Goal: Transaction & Acquisition: Purchase product/service

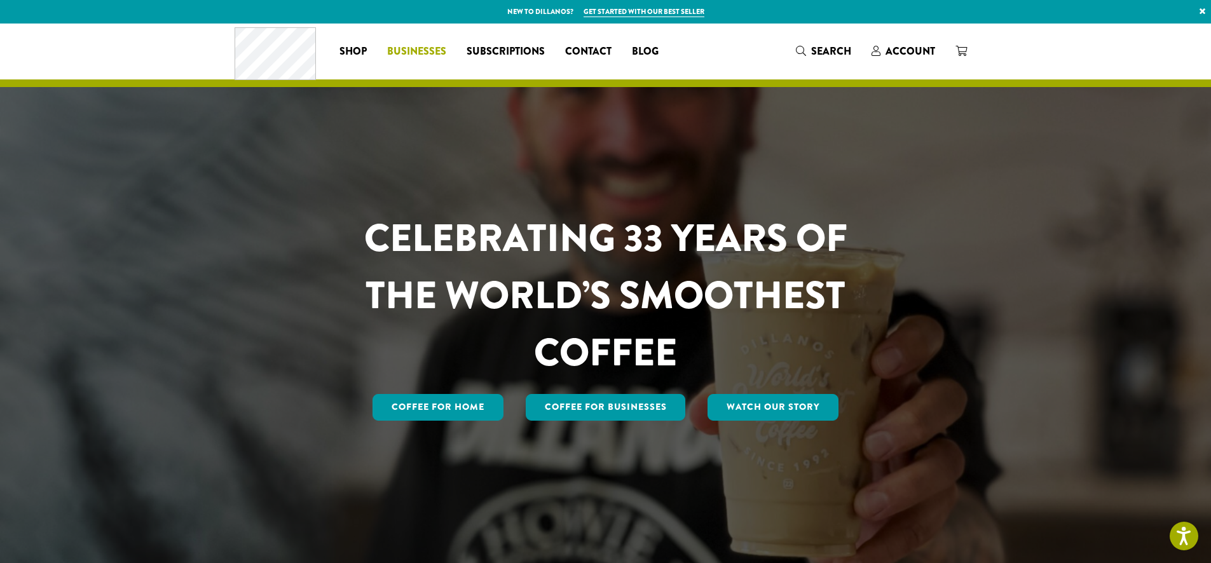
click at [395, 55] on span "Businesses" at bounding box center [416, 52] width 59 height 16
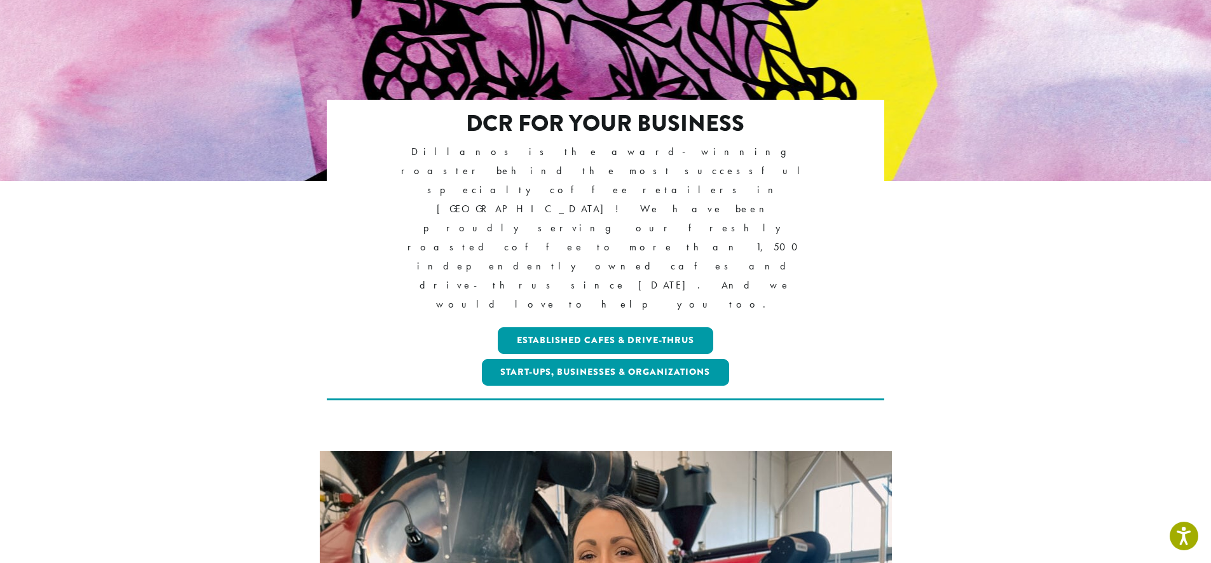
scroll to position [191, 0]
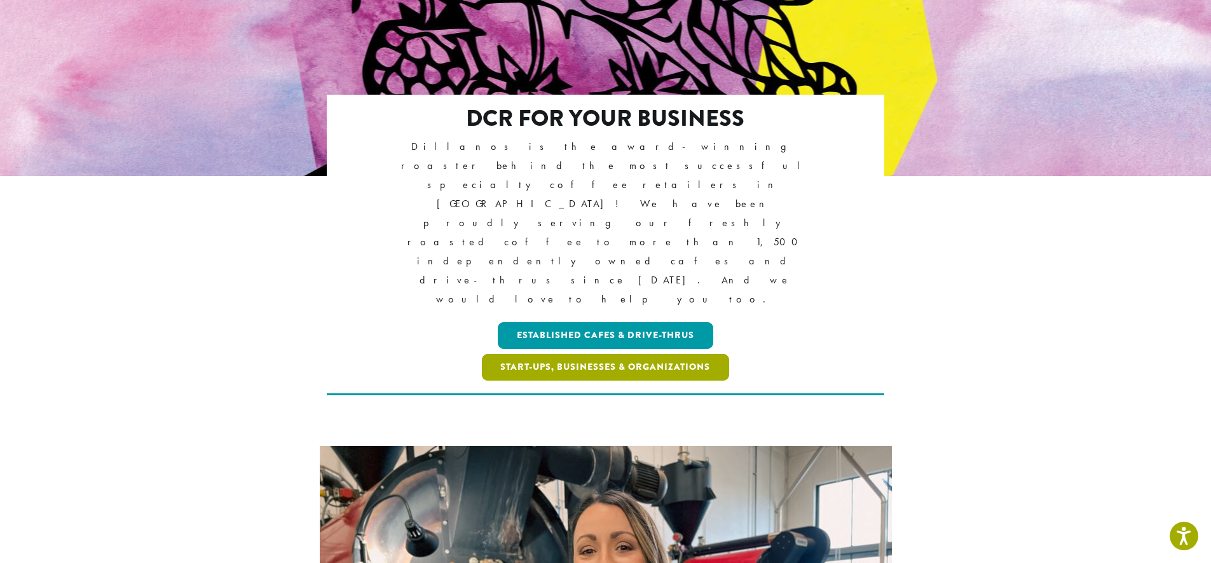
click at [694, 354] on link "Start-ups, Businesses & Organizations" at bounding box center [606, 367] width 248 height 27
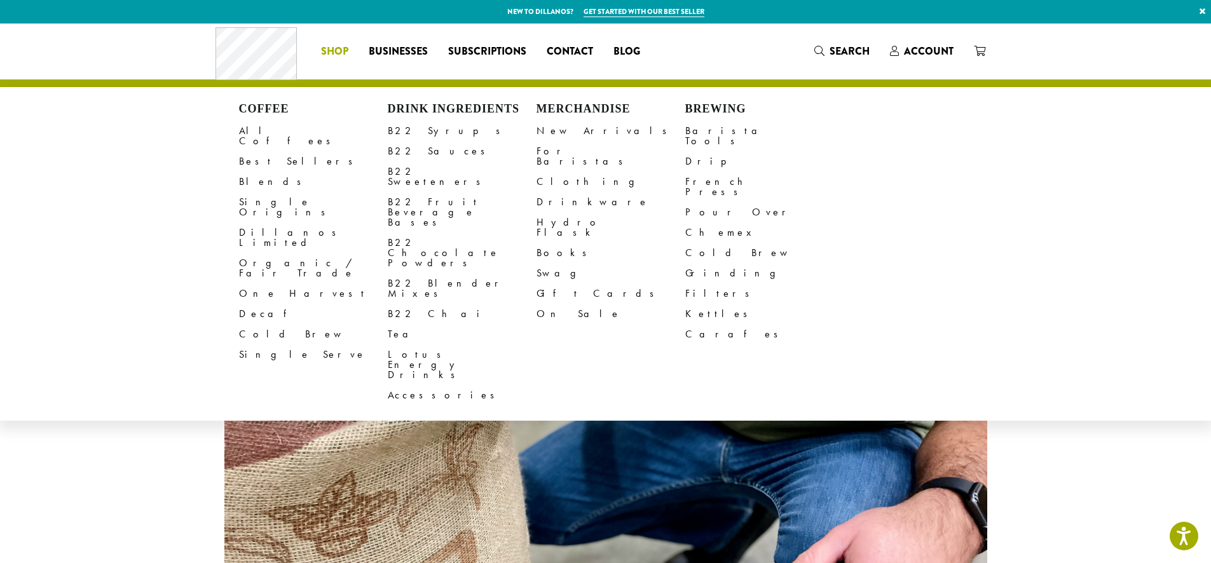
click at [330, 43] on link "Shop" at bounding box center [335, 51] width 48 height 20
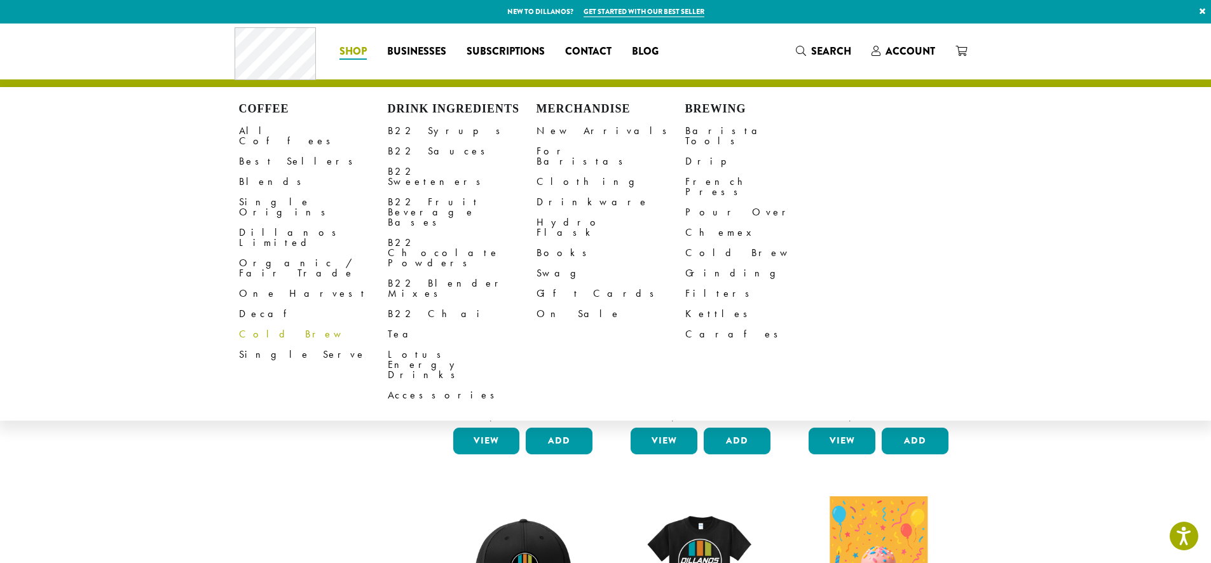
click at [261, 324] on link "Cold Brew" at bounding box center [313, 334] width 149 height 20
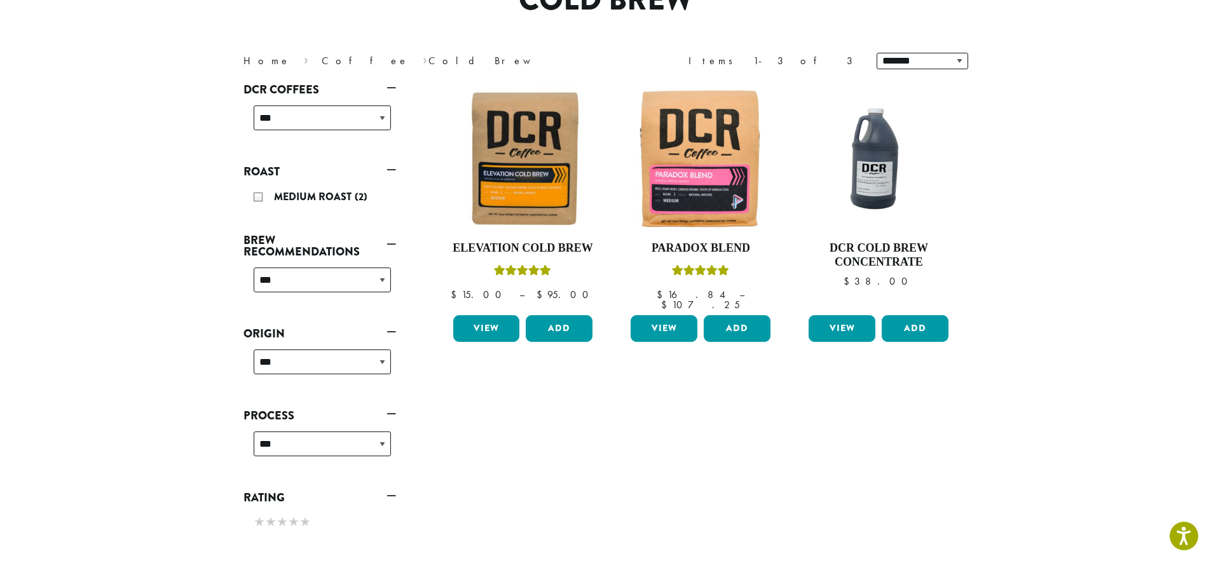
scroll to position [127, 0]
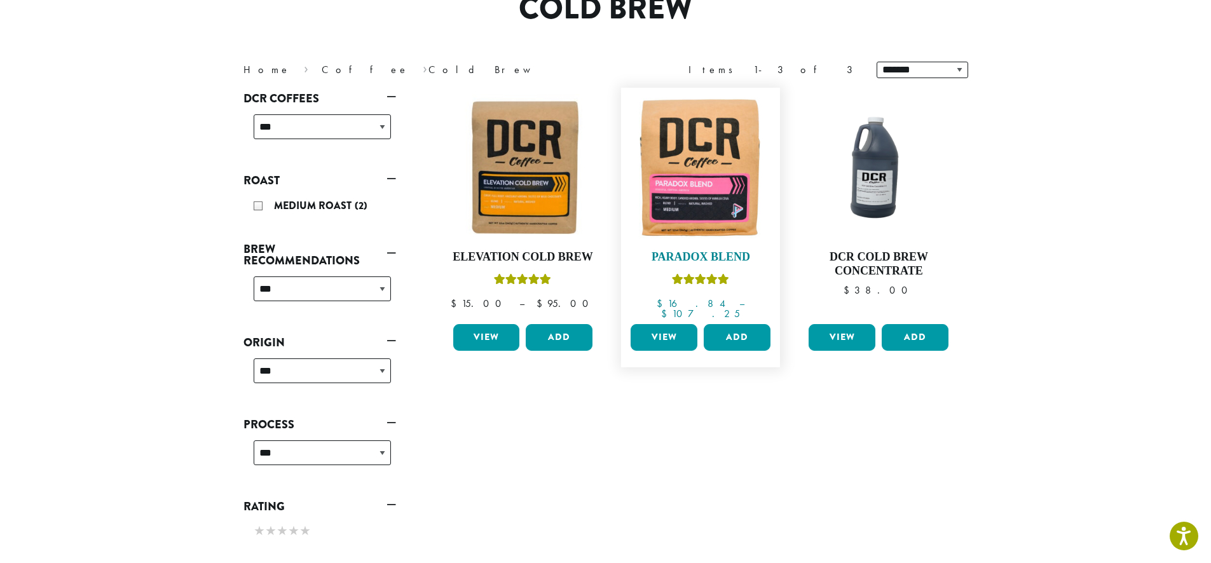
click at [725, 189] on img at bounding box center [701, 167] width 146 height 146
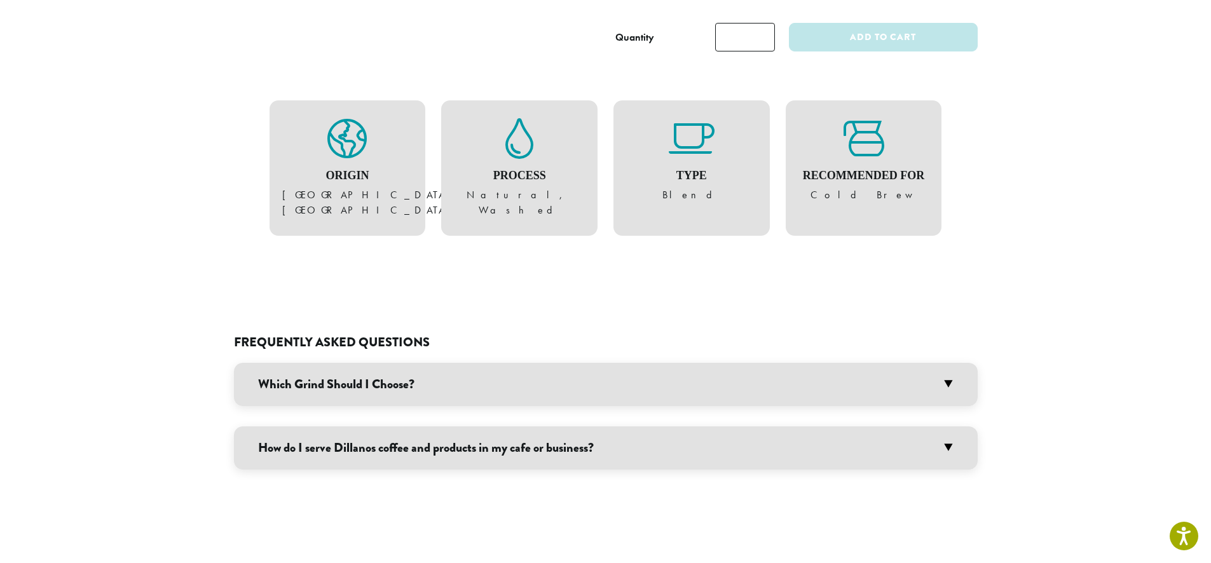
scroll to position [572, 0]
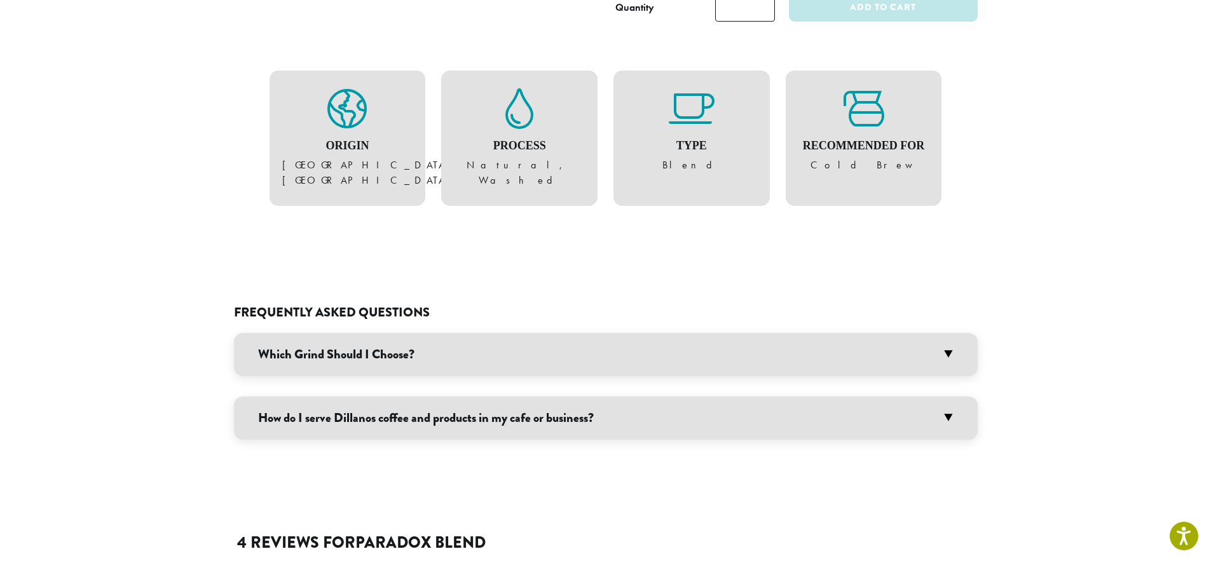
click at [904, 333] on h3 "Which Grind Should I Choose?" at bounding box center [606, 354] width 744 height 43
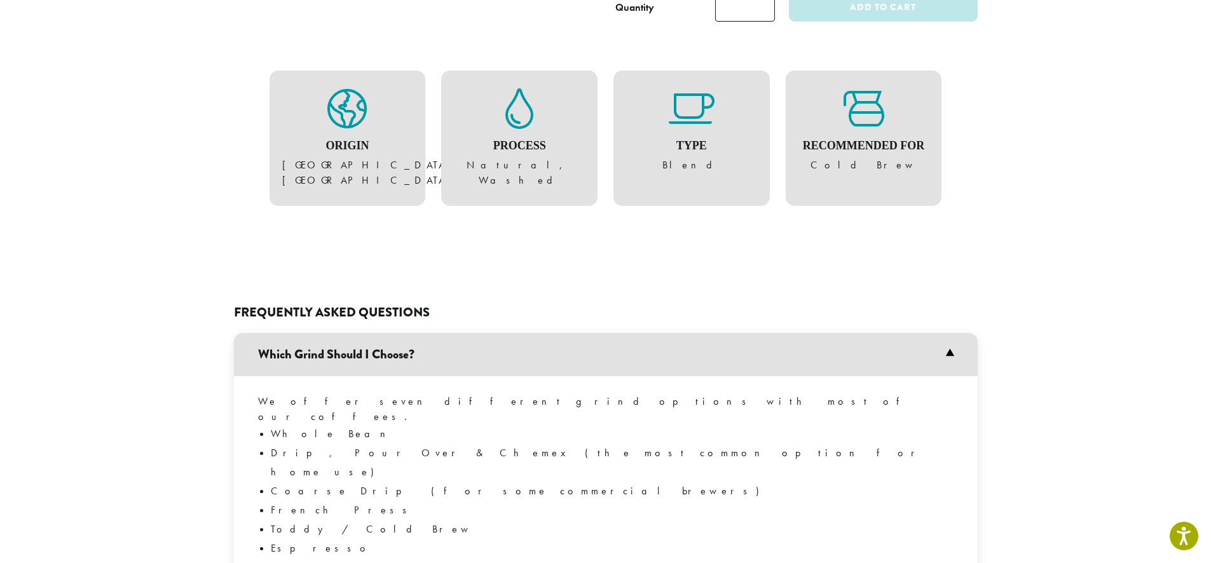
click at [904, 333] on h3 "Which Grind Should I Choose?" at bounding box center [606, 354] width 744 height 43
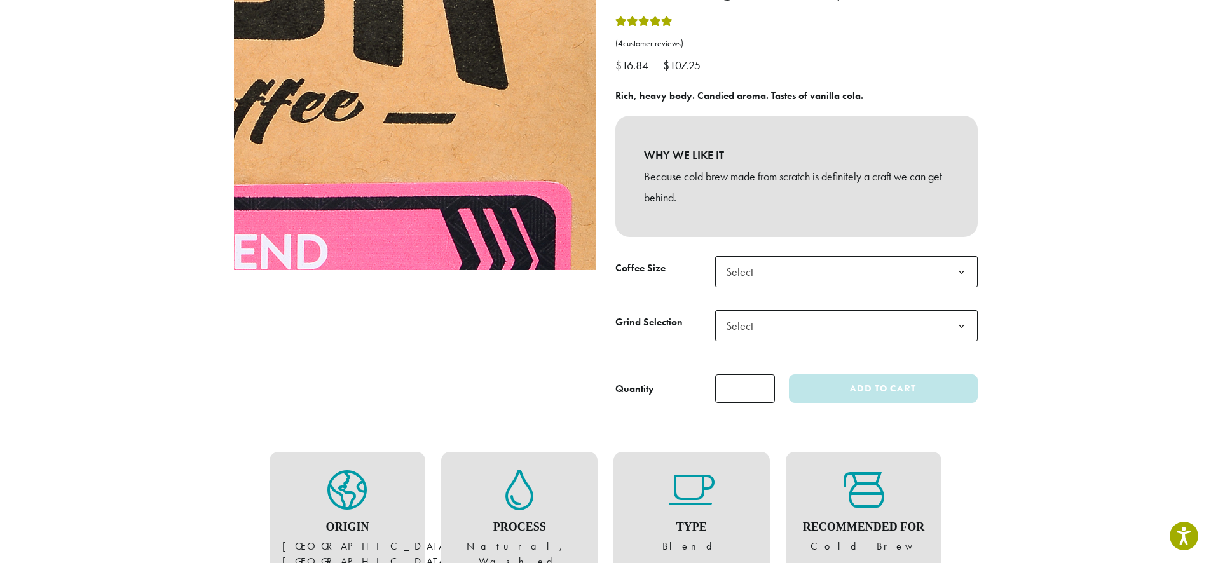
scroll to position [0, 0]
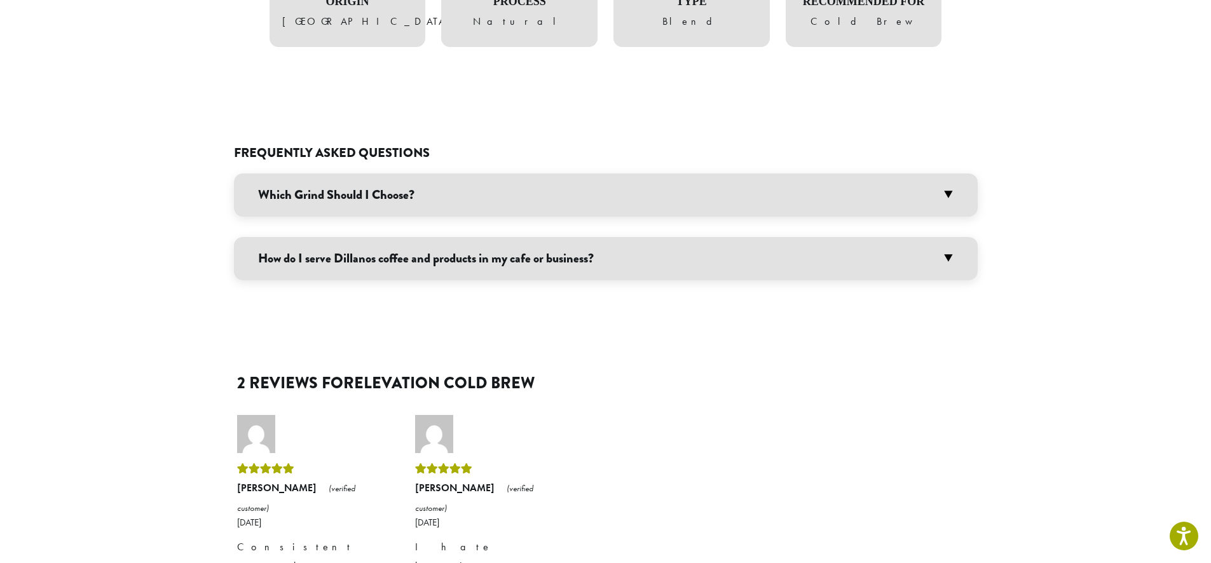
scroll to position [763, 0]
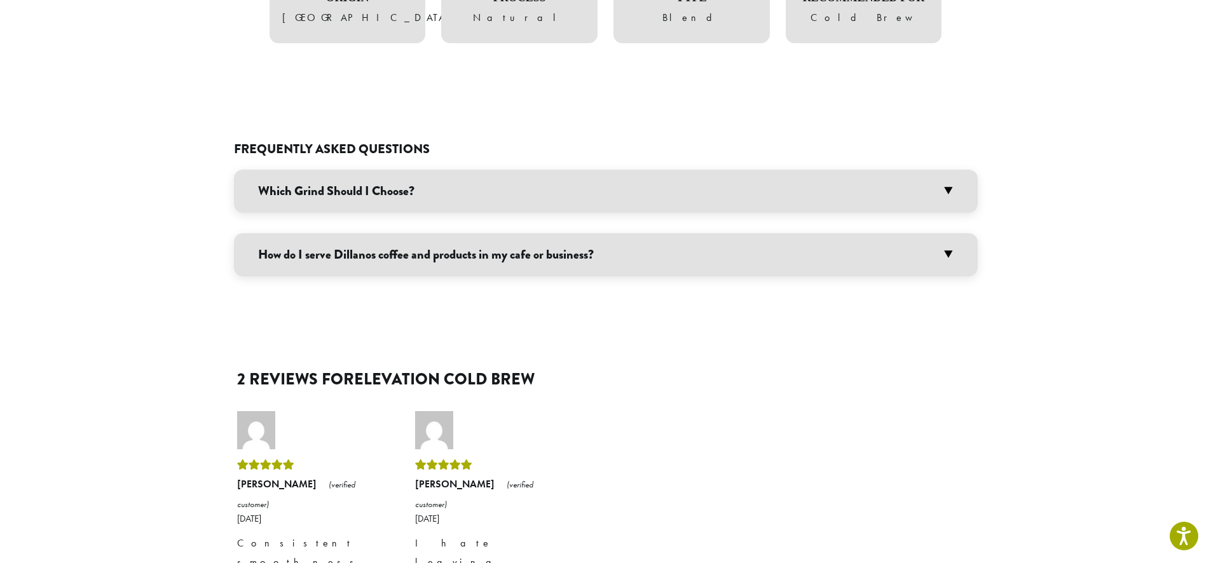
click at [919, 277] on h3 "How do I serve Dillanos coffee and products in my cafe or business?" at bounding box center [606, 254] width 744 height 43
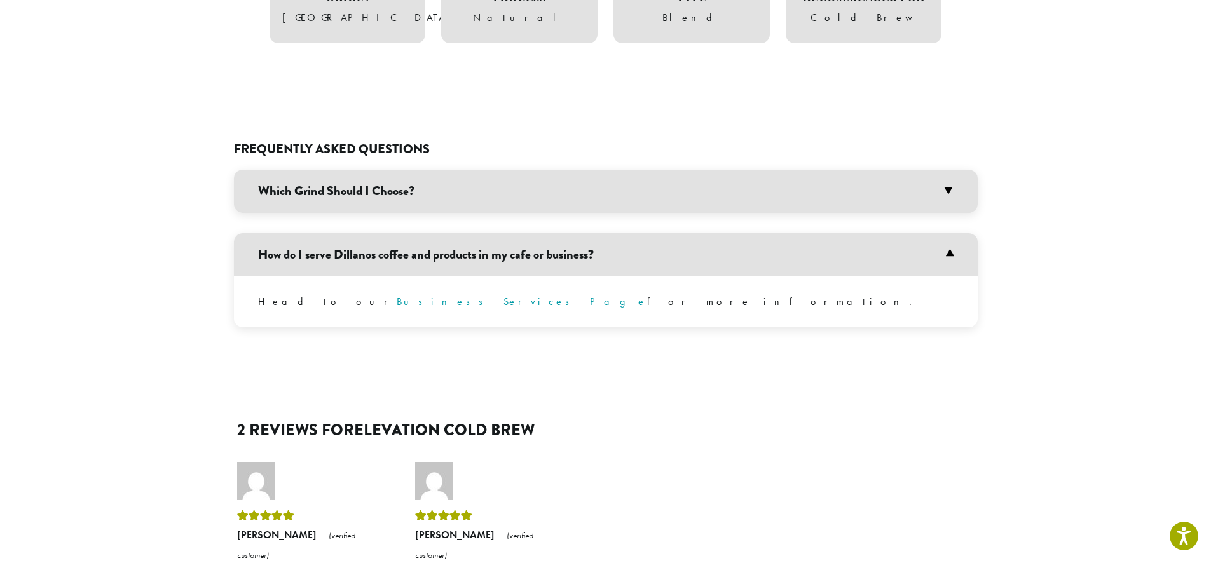
click at [919, 277] on h3 "How do I serve Dillanos coffee and products in my cafe or business?" at bounding box center [606, 254] width 744 height 43
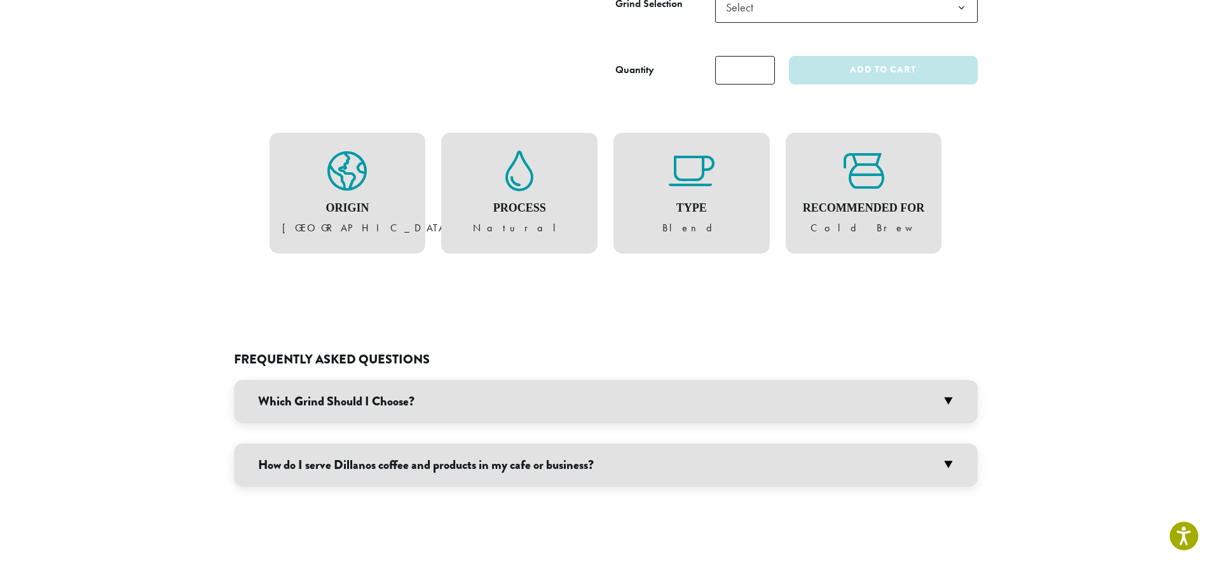
scroll to position [381, 0]
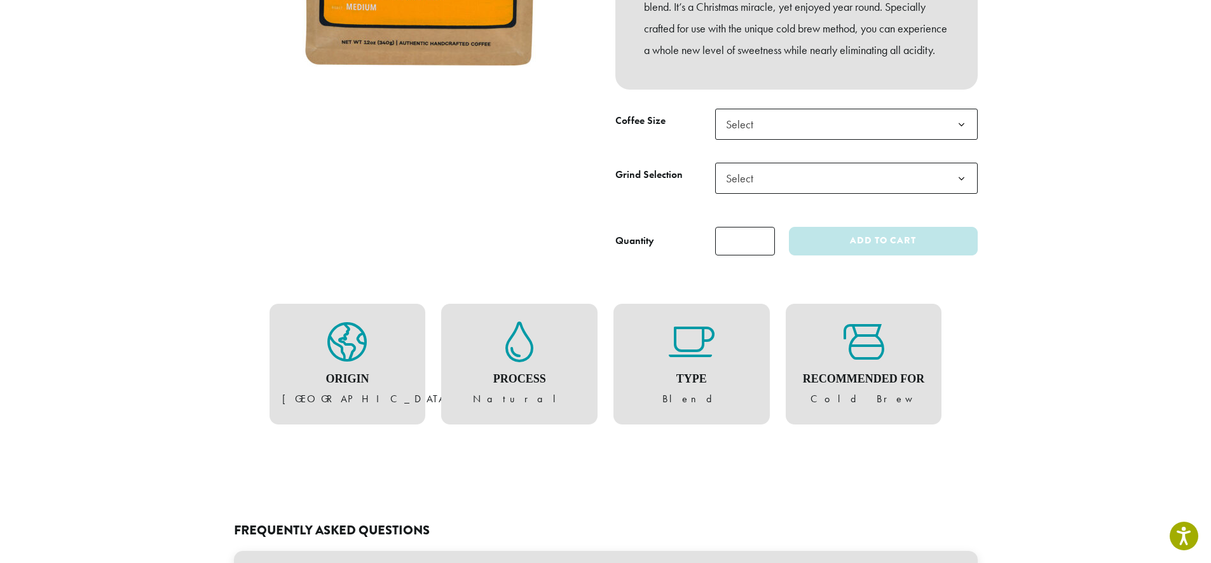
click at [764, 391] on div "Type Blend" at bounding box center [692, 364] width 156 height 121
click at [849, 362] on icon at bounding box center [864, 342] width 41 height 41
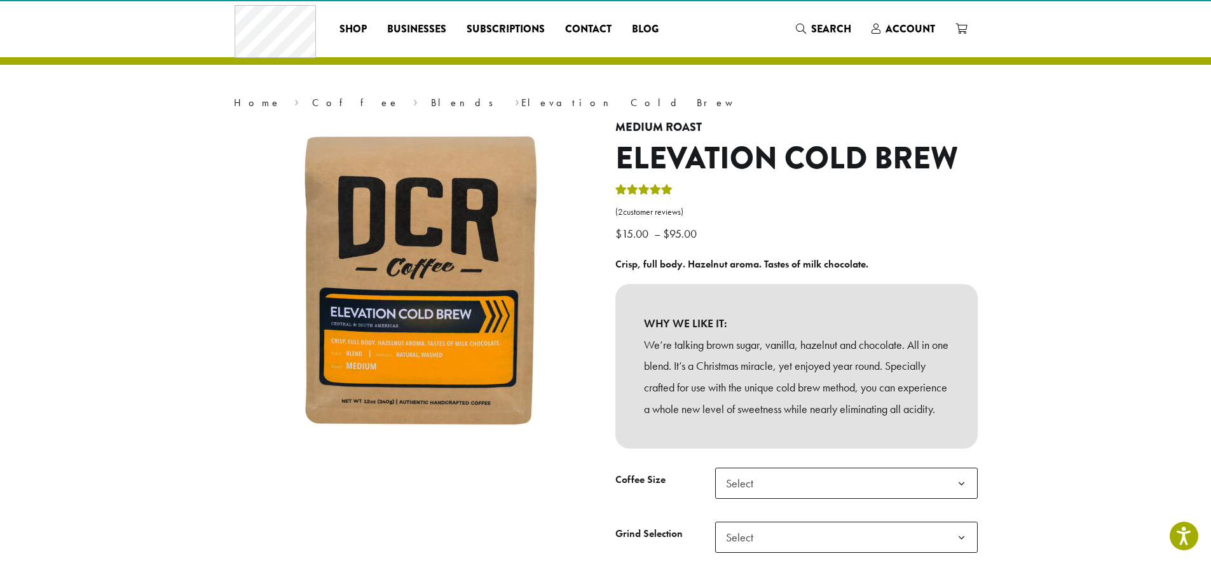
scroll to position [0, 0]
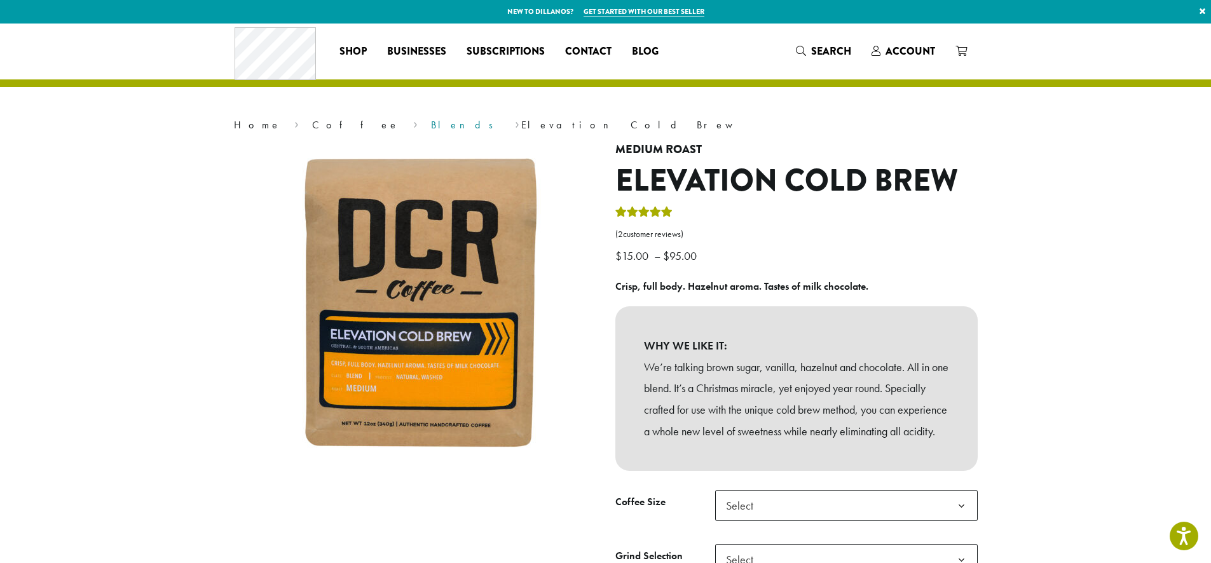
click at [431, 119] on link "Blends" at bounding box center [466, 124] width 71 height 13
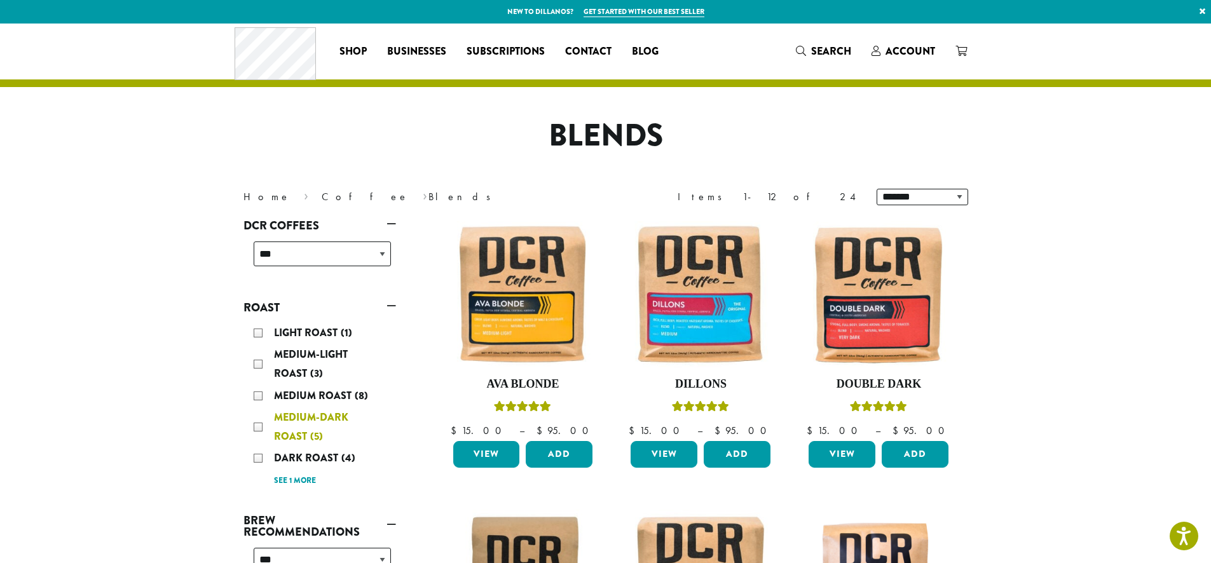
click at [257, 421] on div "Medium-Dark Roast (5)" at bounding box center [322, 427] width 137 height 38
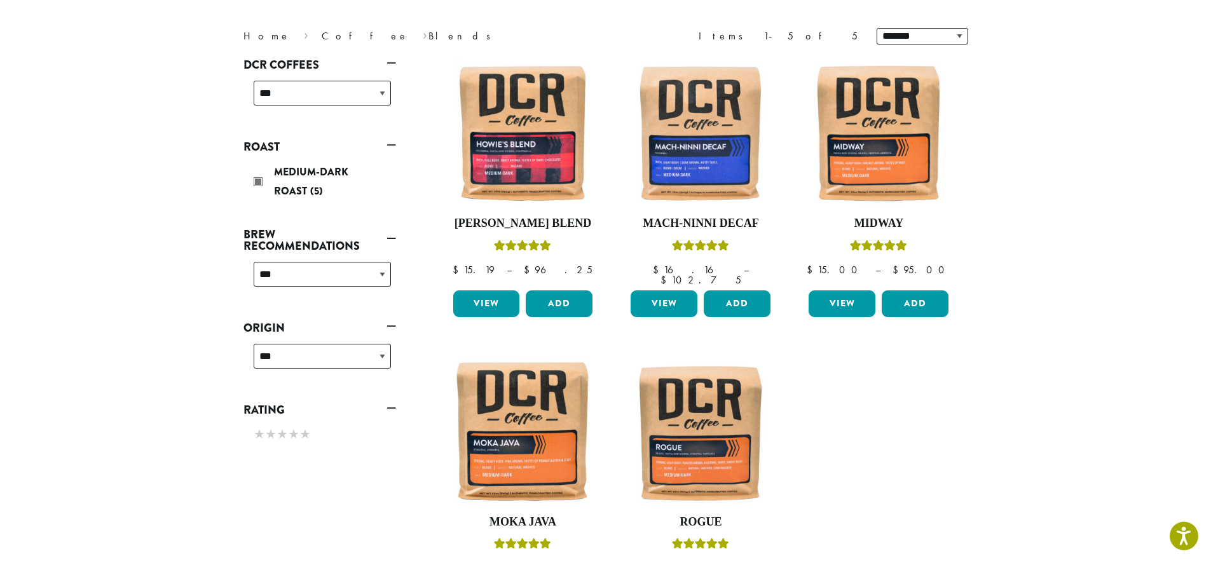
scroll to position [269, 0]
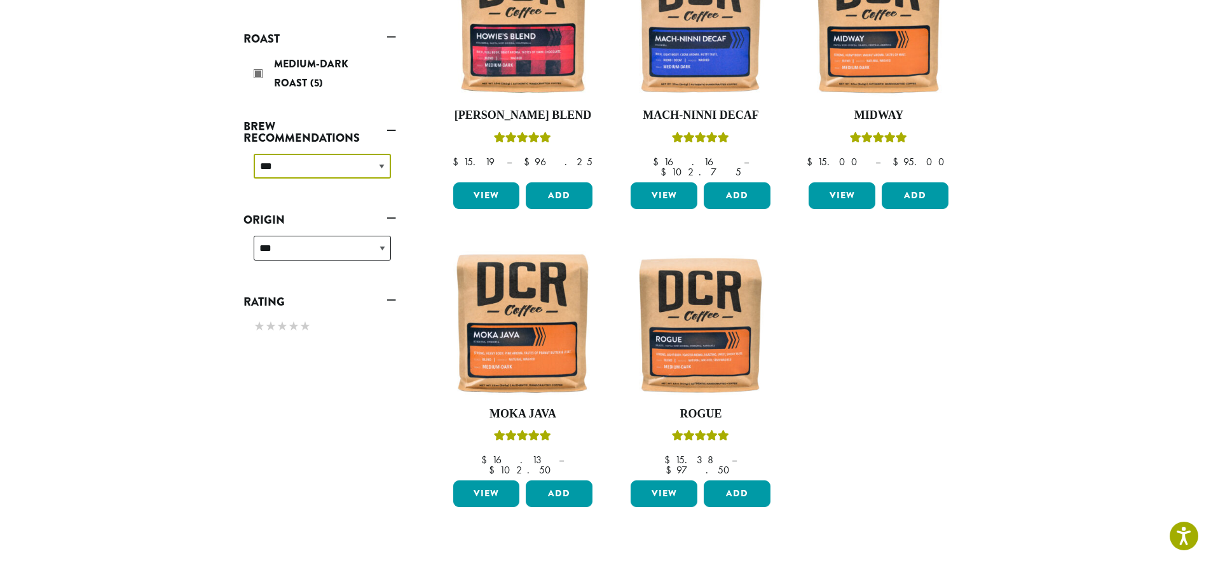
click at [353, 171] on select "**********" at bounding box center [322, 166] width 137 height 25
select select "****"
click at [254, 154] on select "**********" at bounding box center [322, 166] width 137 height 25
